Goal: Navigation & Orientation: Find specific page/section

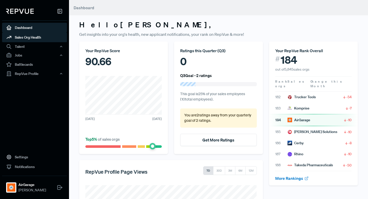
click at [50, 38] on link "Sales Org Health" at bounding box center [34, 37] width 65 height 10
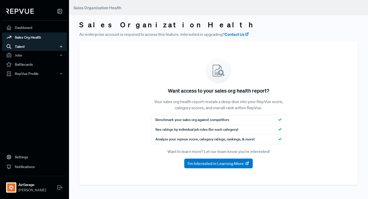
click at [47, 42] on div "Talent" at bounding box center [34, 46] width 65 height 9
click at [48, 43] on div "Talent" at bounding box center [34, 46] width 65 height 9
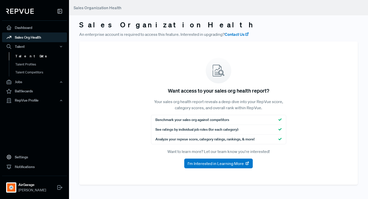
click at [44, 55] on link "Talent Data" at bounding box center [41, 56] width 65 height 8
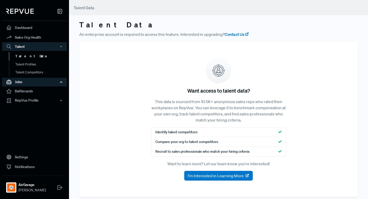
click at [40, 82] on div "Jobs" at bounding box center [34, 82] width 65 height 9
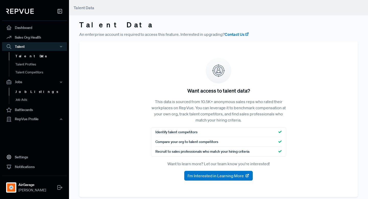
click at [37, 89] on link "Job Listings" at bounding box center [41, 92] width 65 height 8
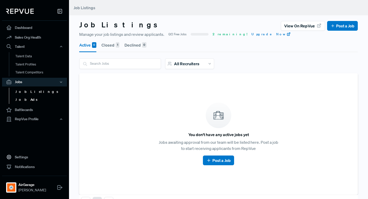
click at [35, 96] on link "Job Ads" at bounding box center [41, 100] width 65 height 8
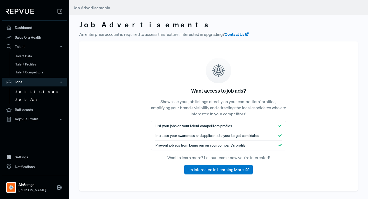
click at [36, 92] on link "Job Listings" at bounding box center [41, 92] width 65 height 8
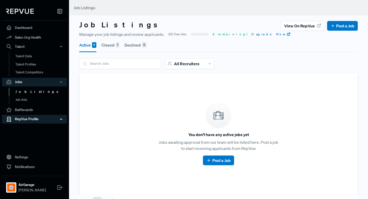
click at [39, 121] on div "RepVue Profile" at bounding box center [34, 119] width 65 height 9
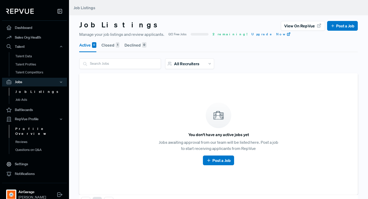
click at [39, 130] on link "Profile Overview" at bounding box center [41, 131] width 65 height 13
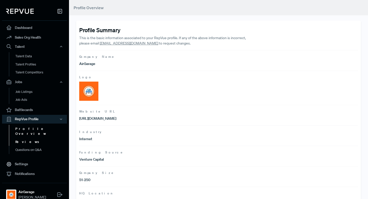
click at [36, 138] on link "Reviews" at bounding box center [41, 142] width 65 height 8
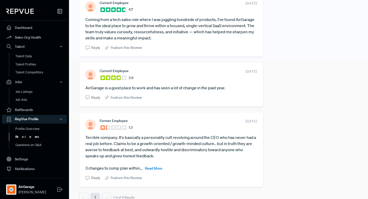
scroll to position [147, 0]
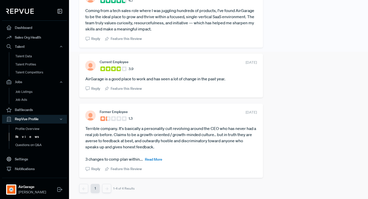
click at [155, 160] on span "Read More" at bounding box center [153, 159] width 17 height 5
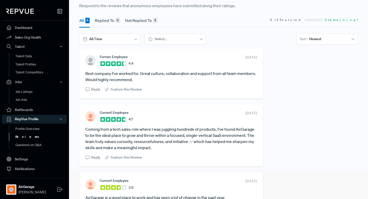
scroll to position [0, 0]
